Goal: Task Accomplishment & Management: Use online tool/utility

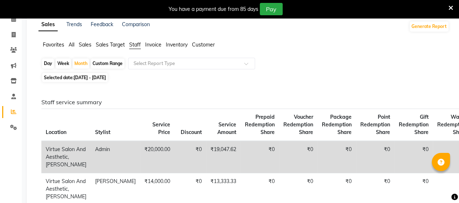
scroll to position [36, 0]
click at [12, 33] on icon at bounding box center [14, 34] width 4 height 5
select select "service"
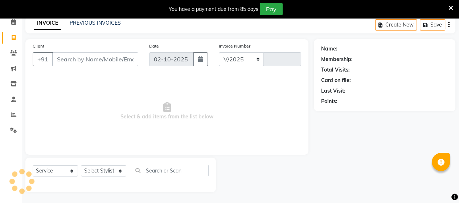
select select "4466"
type input "3984"
click at [81, 22] on link "PREVIOUS INVOICES" at bounding box center [95, 23] width 51 height 7
